Goal: Information Seeking & Learning: Learn about a topic

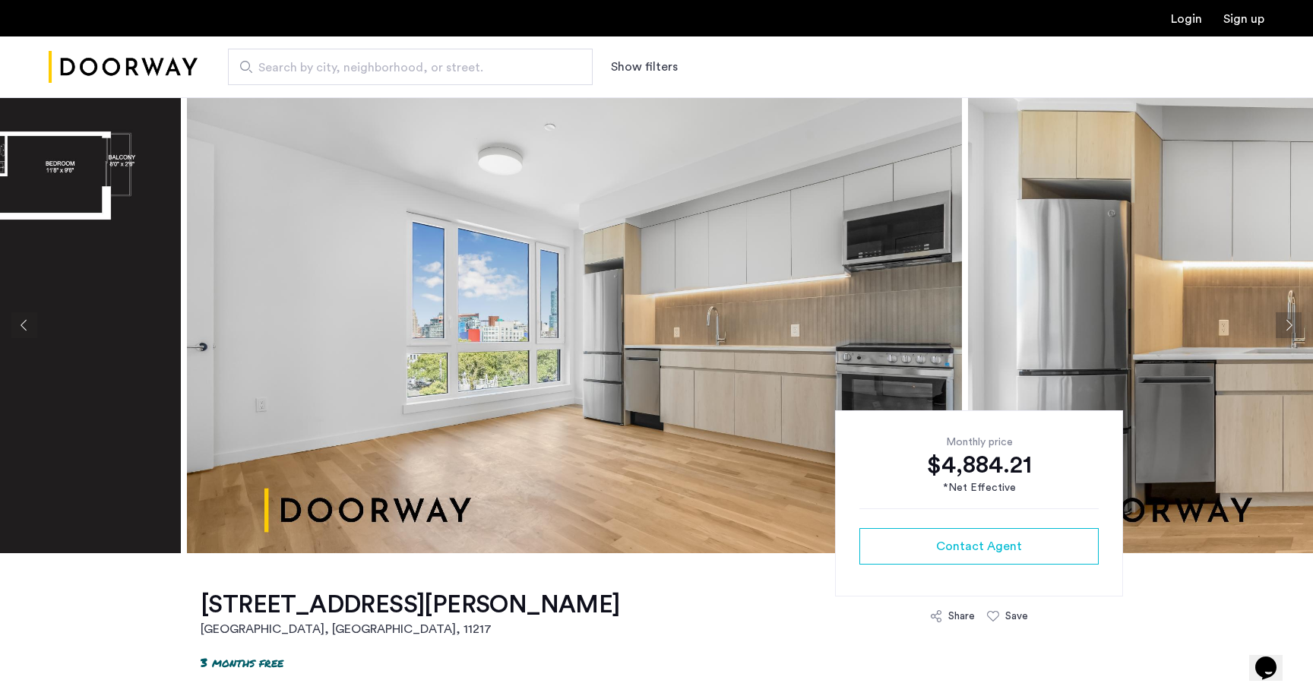
drag, startPoint x: 654, startPoint y: 347, endPoint x: 452, endPoint y: 347, distance: 203.0
click at [452, 347] on img at bounding box center [574, 325] width 775 height 456
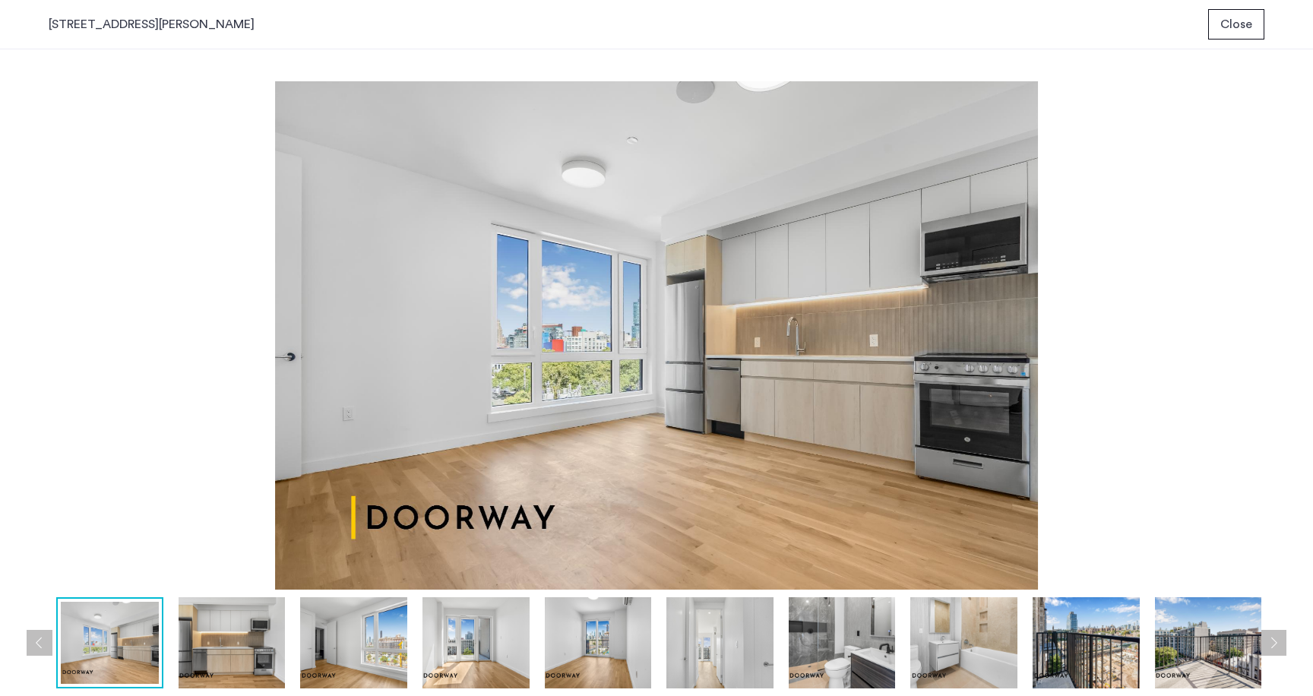
click at [242, 629] on img at bounding box center [232, 642] width 107 height 91
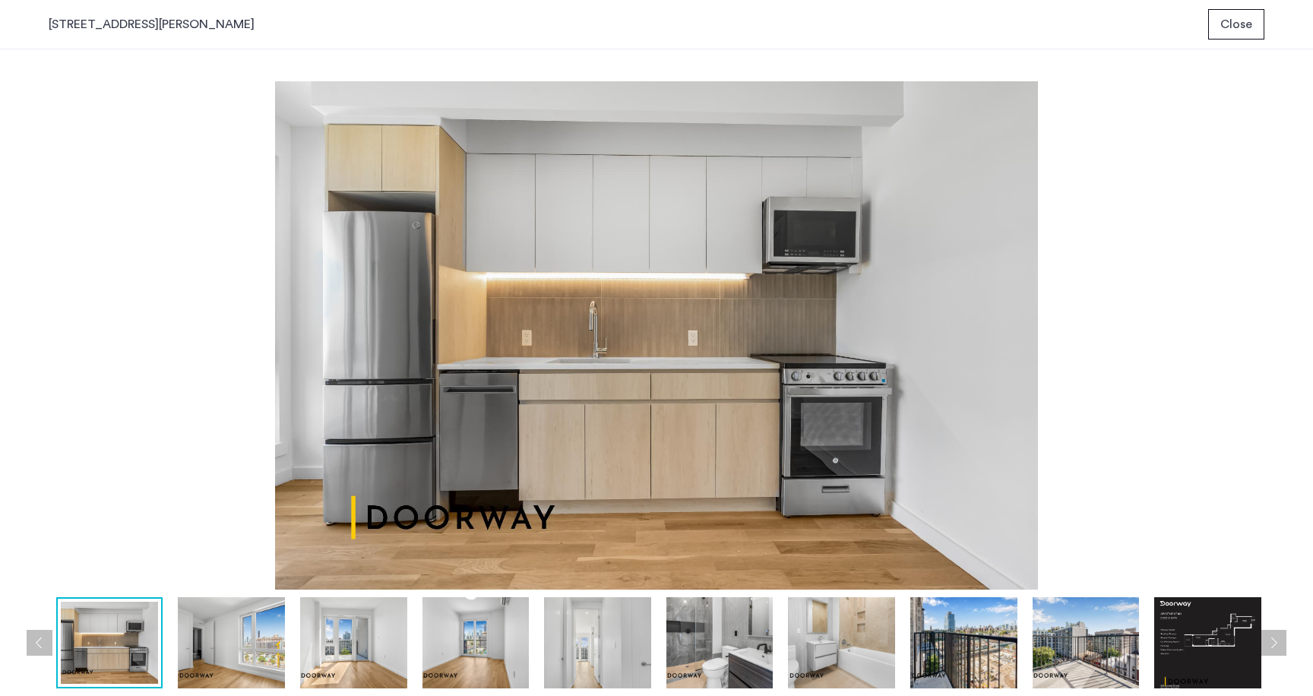
click at [258, 637] on img at bounding box center [231, 642] width 107 height 91
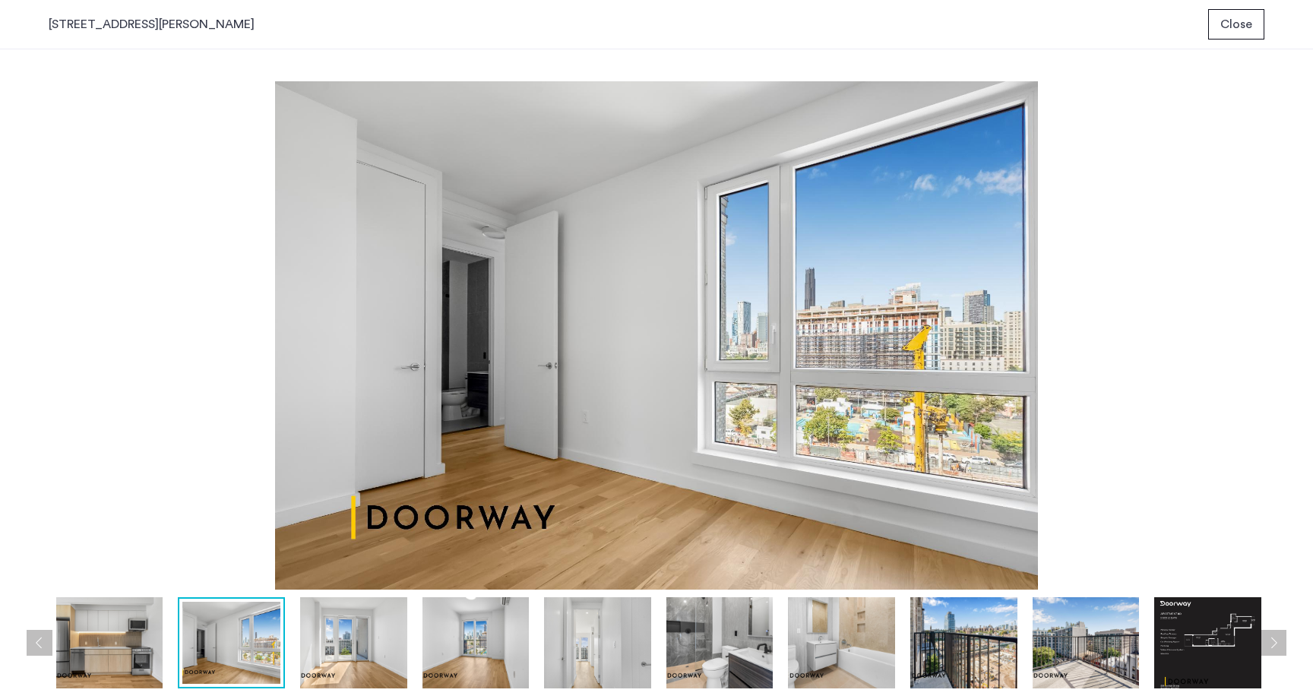
click at [364, 642] on img at bounding box center [353, 642] width 107 height 91
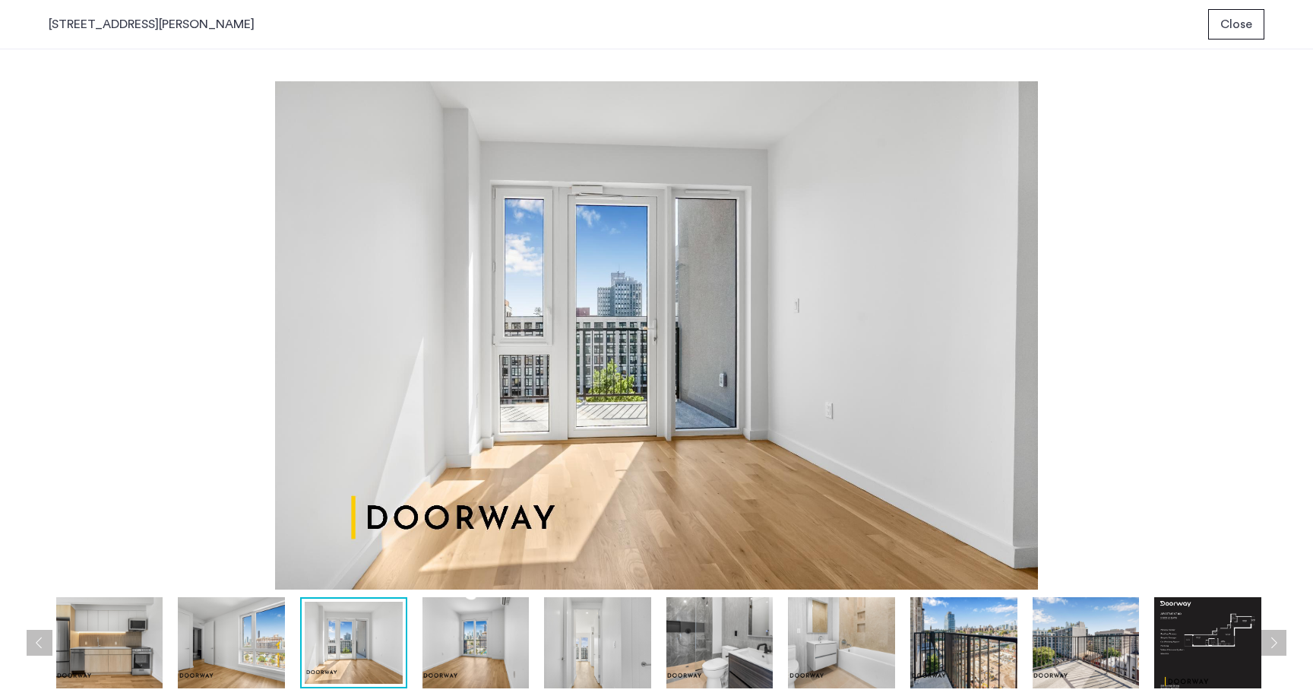
click at [496, 661] on img at bounding box center [476, 642] width 107 height 91
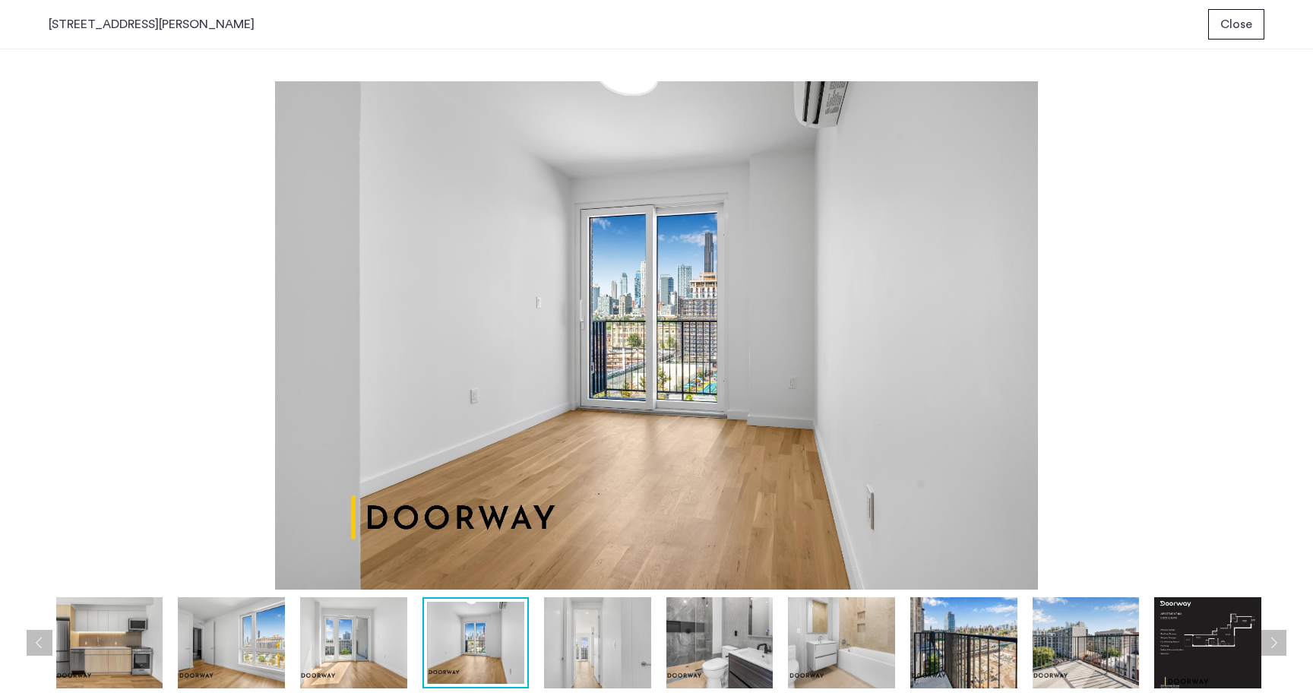
click at [618, 658] on img at bounding box center [597, 642] width 107 height 91
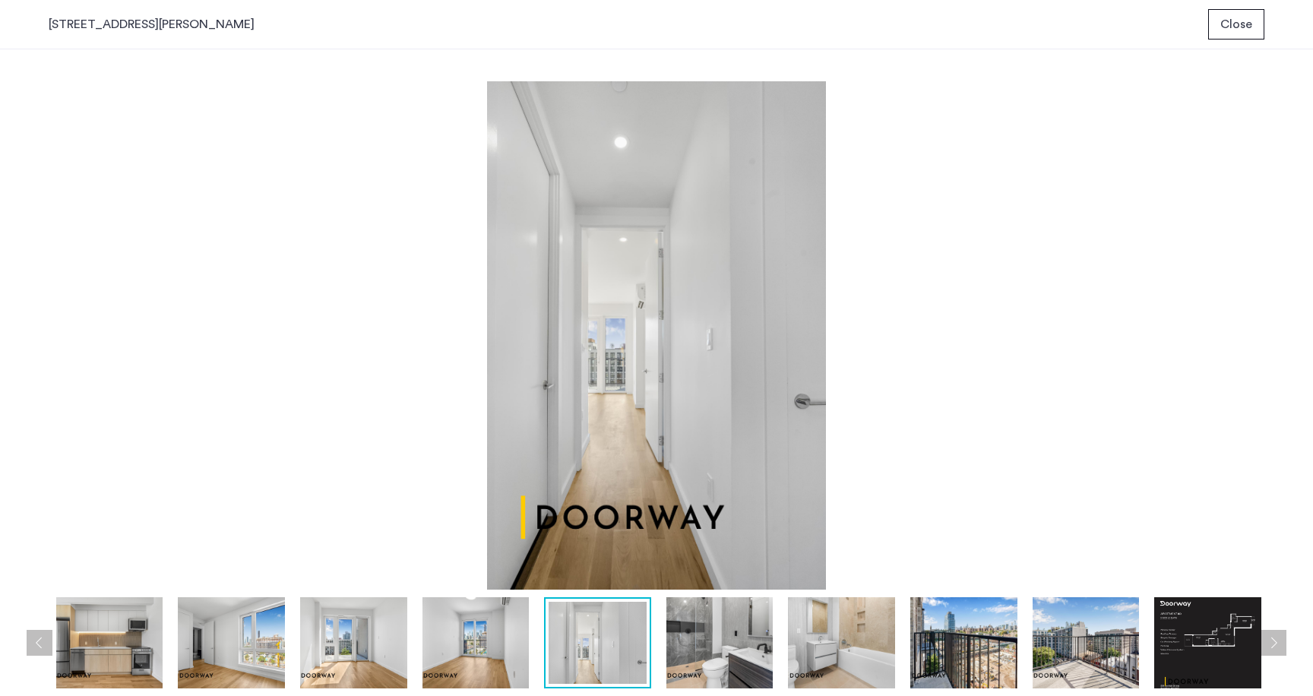
click at [723, 663] on img at bounding box center [720, 642] width 107 height 91
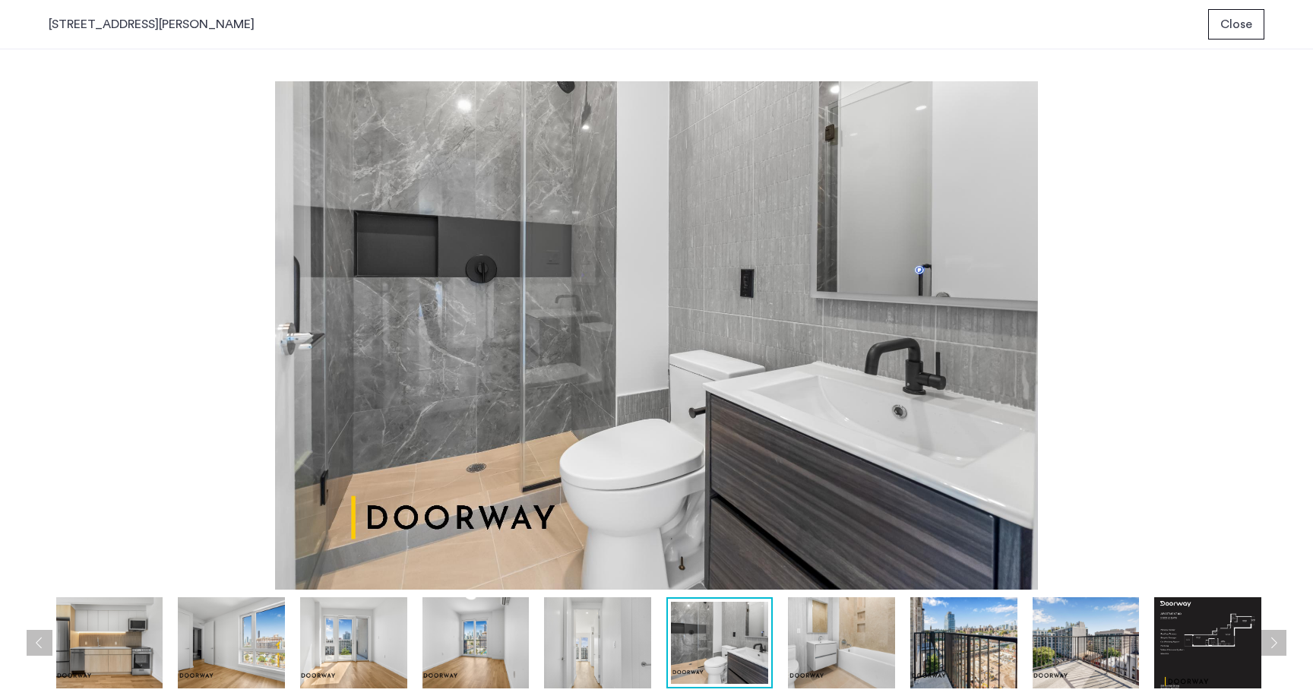
click at [831, 640] on img at bounding box center [841, 642] width 107 height 91
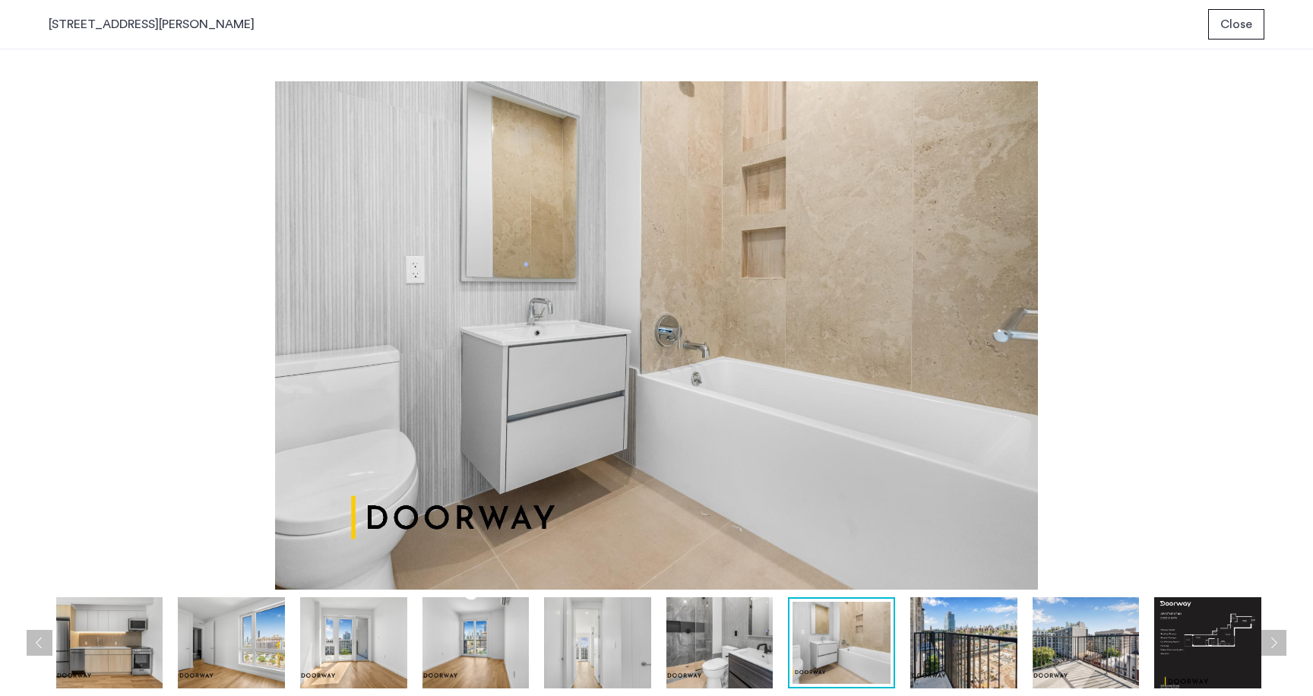
click at [966, 644] on img at bounding box center [964, 642] width 107 height 91
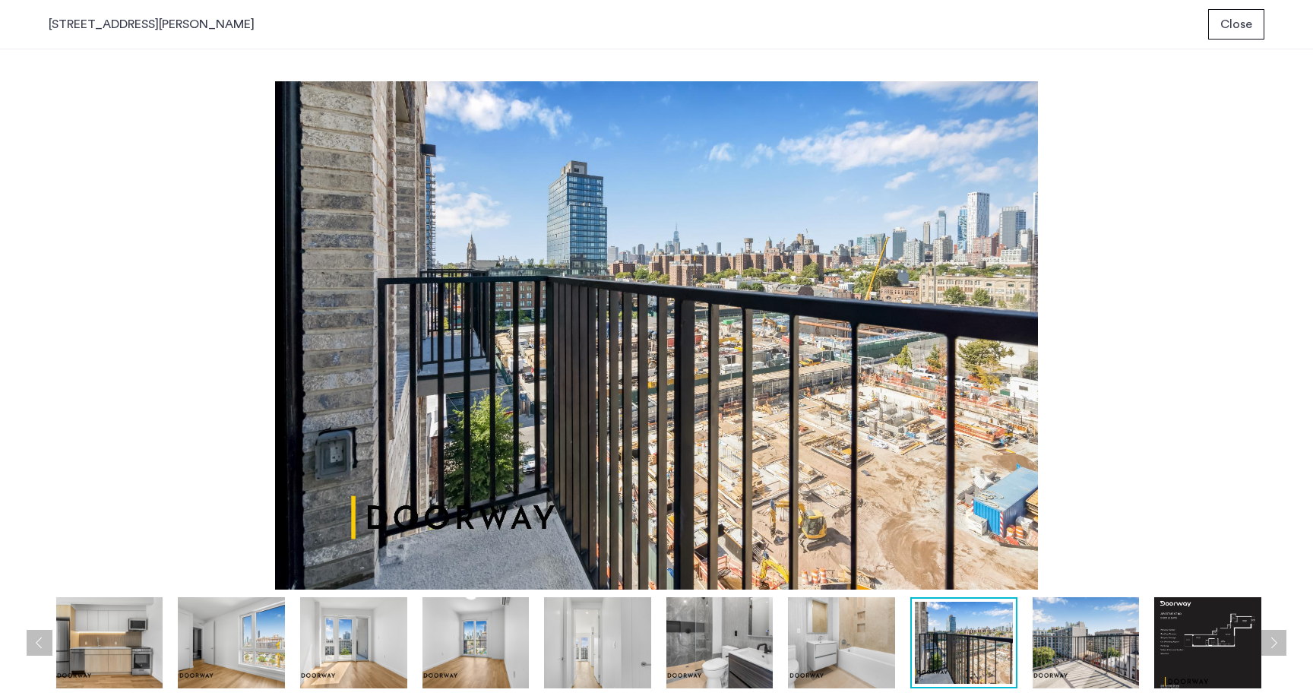
click at [1085, 656] on img at bounding box center [1086, 642] width 107 height 91
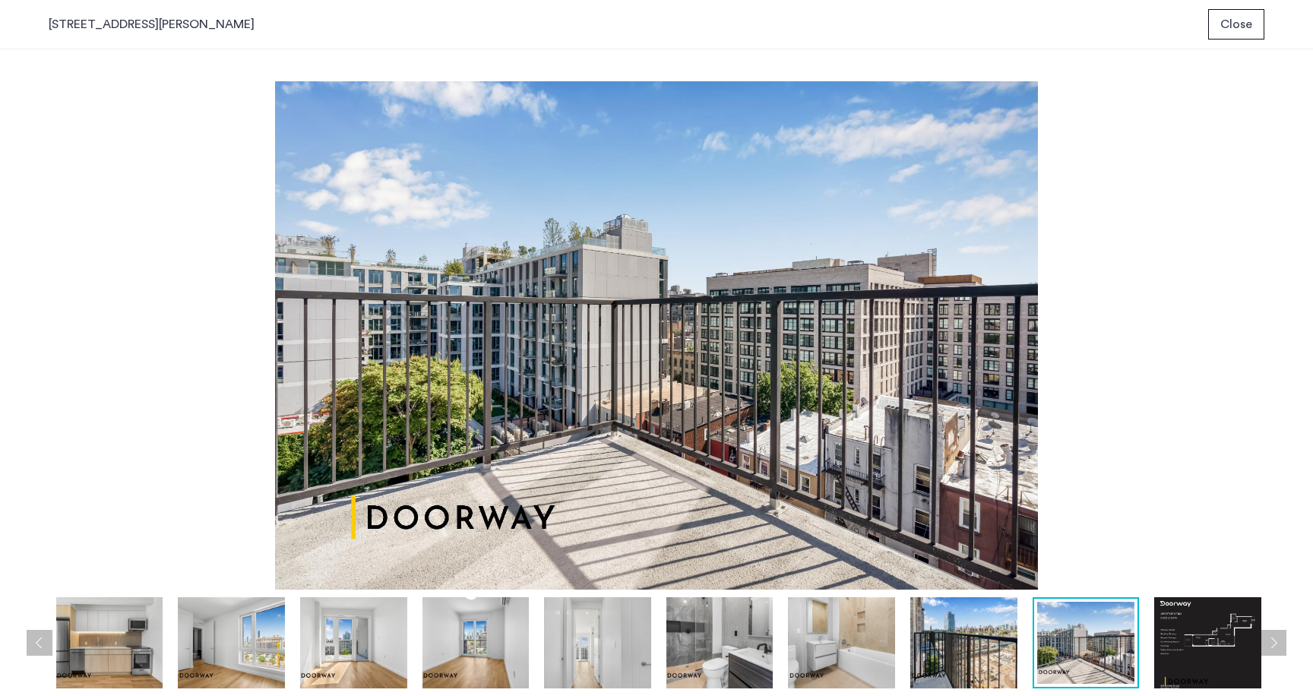
click at [1220, 667] on img at bounding box center [1208, 642] width 107 height 91
